Goal: Task Accomplishment & Management: Use online tool/utility

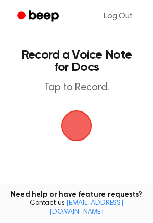
click at [76, 131] on span "button" at bounding box center [76, 126] width 50 height 50
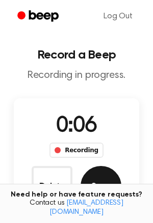
click at [97, 169] on button "Save" at bounding box center [100, 186] width 41 height 41
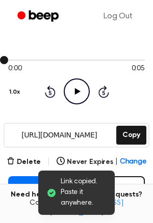
scroll to position [72, 0]
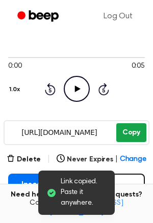
click at [125, 127] on button "Copy" at bounding box center [131, 132] width 30 height 19
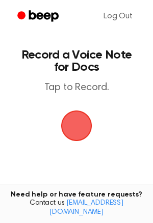
click at [64, 120] on span "button" at bounding box center [76, 125] width 35 height 35
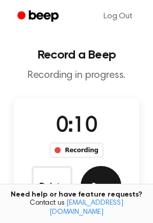
click at [104, 189] on button "Save" at bounding box center [100, 186] width 41 height 41
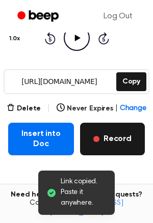
scroll to position [125, 0]
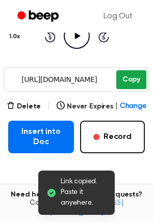
click at [133, 82] on button "Copy" at bounding box center [131, 79] width 30 height 19
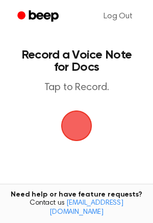
click at [74, 130] on span "button" at bounding box center [76, 125] width 31 height 31
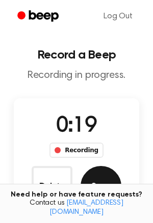
click at [90, 171] on button "Save" at bounding box center [100, 186] width 41 height 41
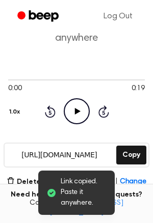
scroll to position [51, 0]
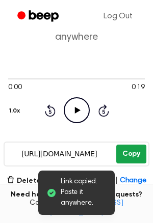
click at [132, 154] on button "Copy" at bounding box center [131, 153] width 30 height 19
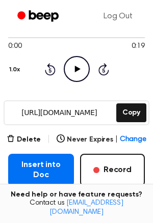
scroll to position [92, 0]
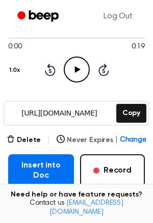
click at [139, 139] on span "Change" at bounding box center [133, 140] width 26 height 11
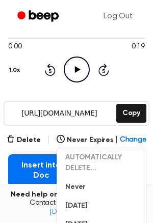
click at [13, 96] on div "0:00 0:19 Your browser does not support the [object Object] element. 1.0x Rewin…" at bounding box center [76, 57] width 136 height 77
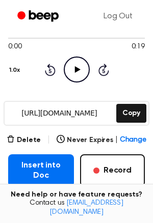
click at [23, 134] on div "Delete | Never Expires | Change" at bounding box center [76, 140] width 139 height 12
click at [21, 137] on button "Delete" at bounding box center [24, 140] width 34 height 11
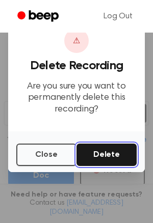
click at [96, 155] on button "Delete" at bounding box center [106, 154] width 60 height 22
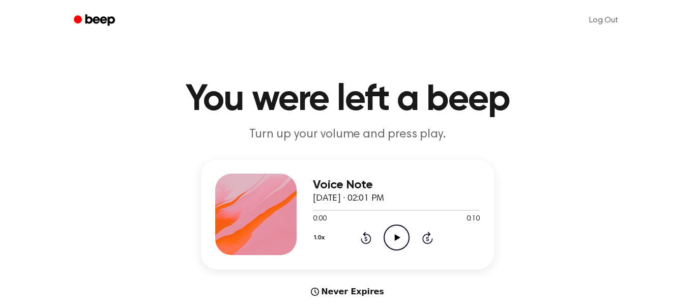
click at [396, 236] on icon at bounding box center [397, 237] width 6 height 7
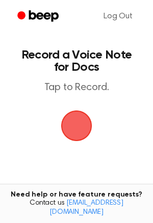
click at [80, 113] on span "button" at bounding box center [76, 125] width 28 height 28
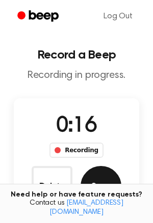
click at [103, 180] on button "Save" at bounding box center [100, 186] width 41 height 41
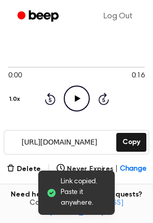
scroll to position [64, 0]
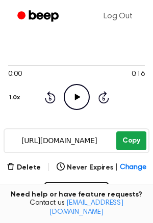
click at [127, 145] on button "Copy" at bounding box center [131, 140] width 30 height 19
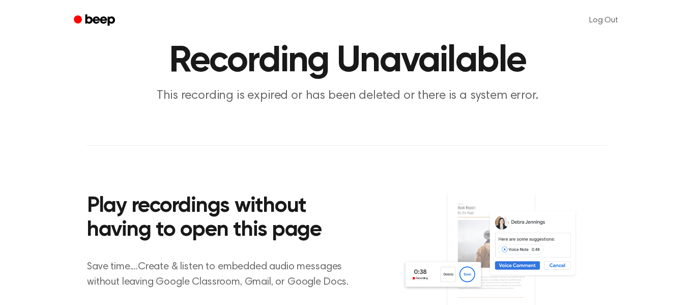
scroll to position [41, 0]
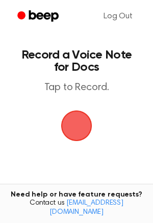
click at [79, 118] on span "button" at bounding box center [76, 125] width 28 height 28
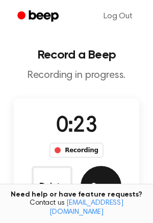
click at [103, 182] on button "Save" at bounding box center [100, 186] width 41 height 41
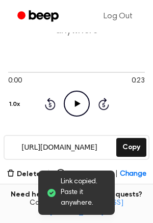
scroll to position [78, 0]
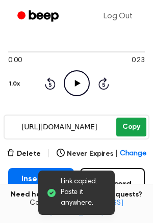
click at [133, 132] on button "Copy" at bounding box center [131, 127] width 30 height 19
